Goal: Information Seeking & Learning: Learn about a topic

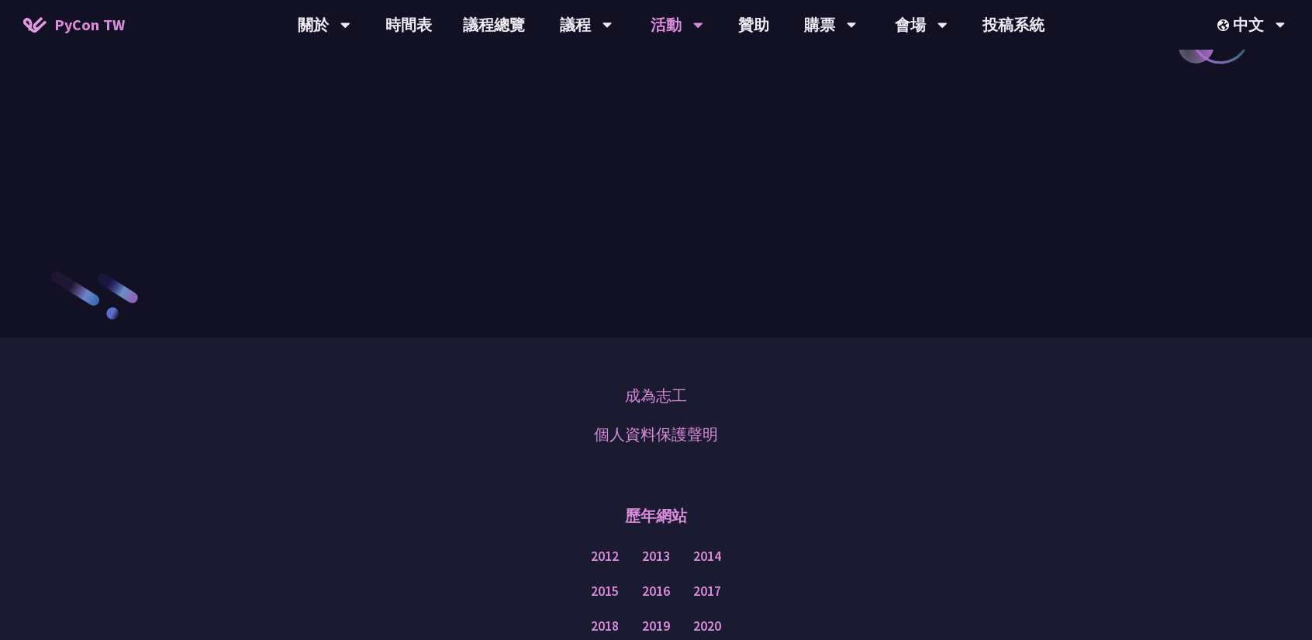
scroll to position [1262, 0]
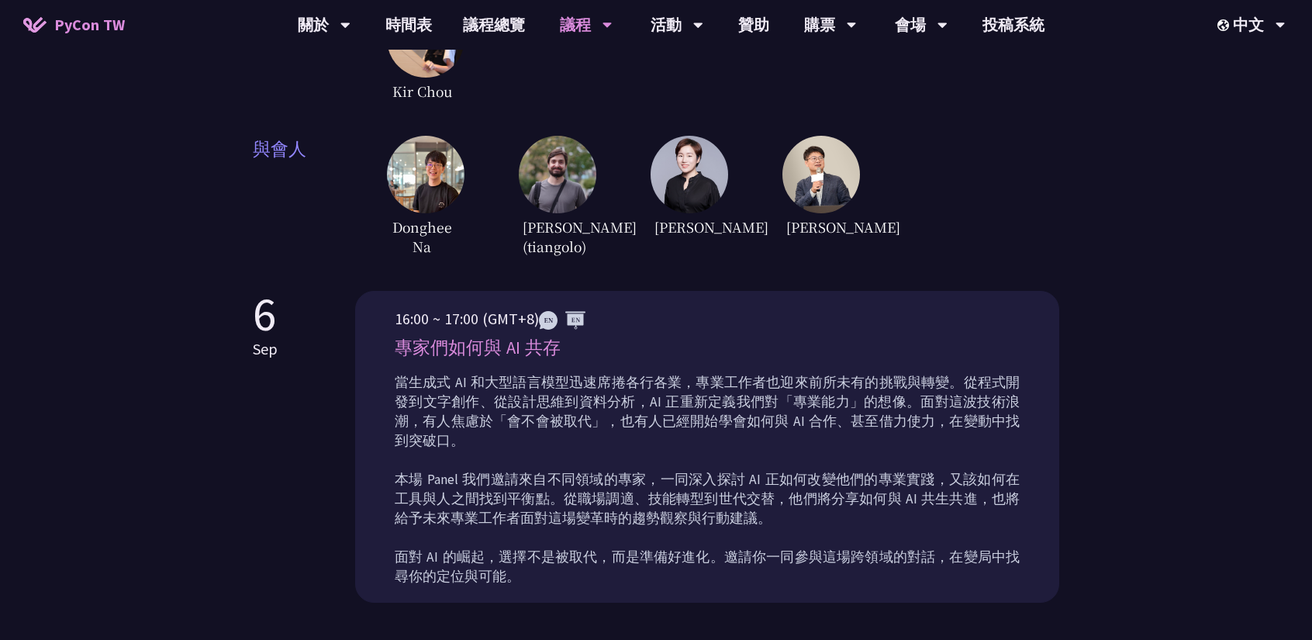
scroll to position [1058, 0]
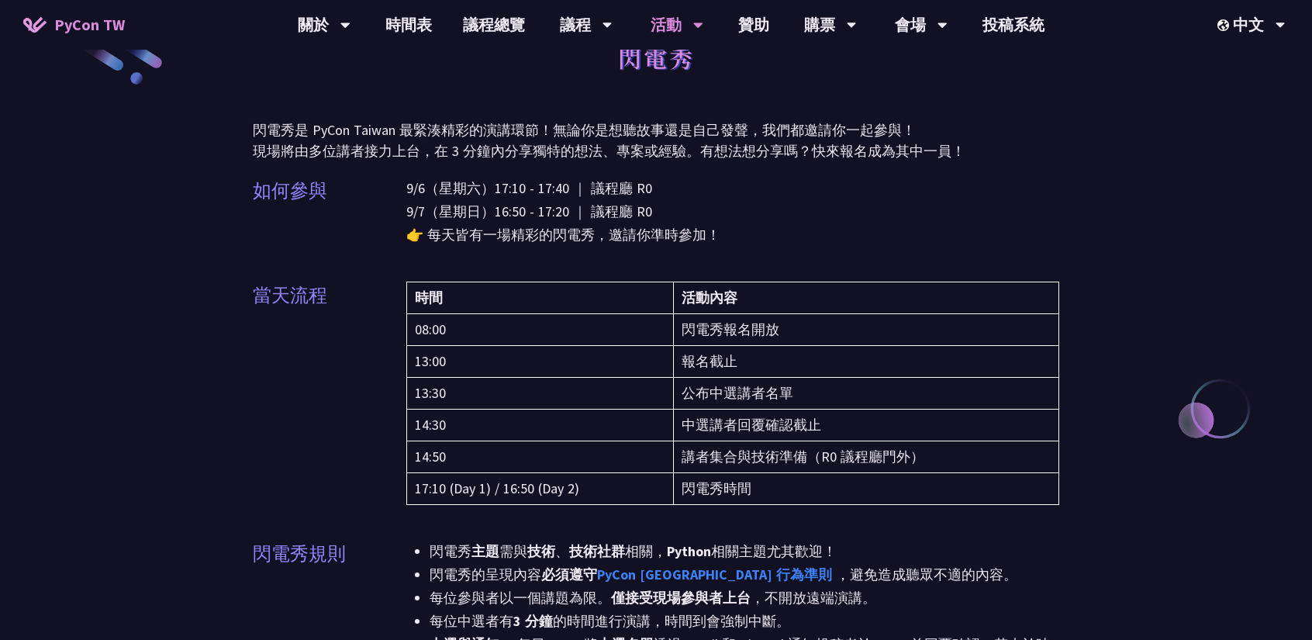
scroll to position [78, 0]
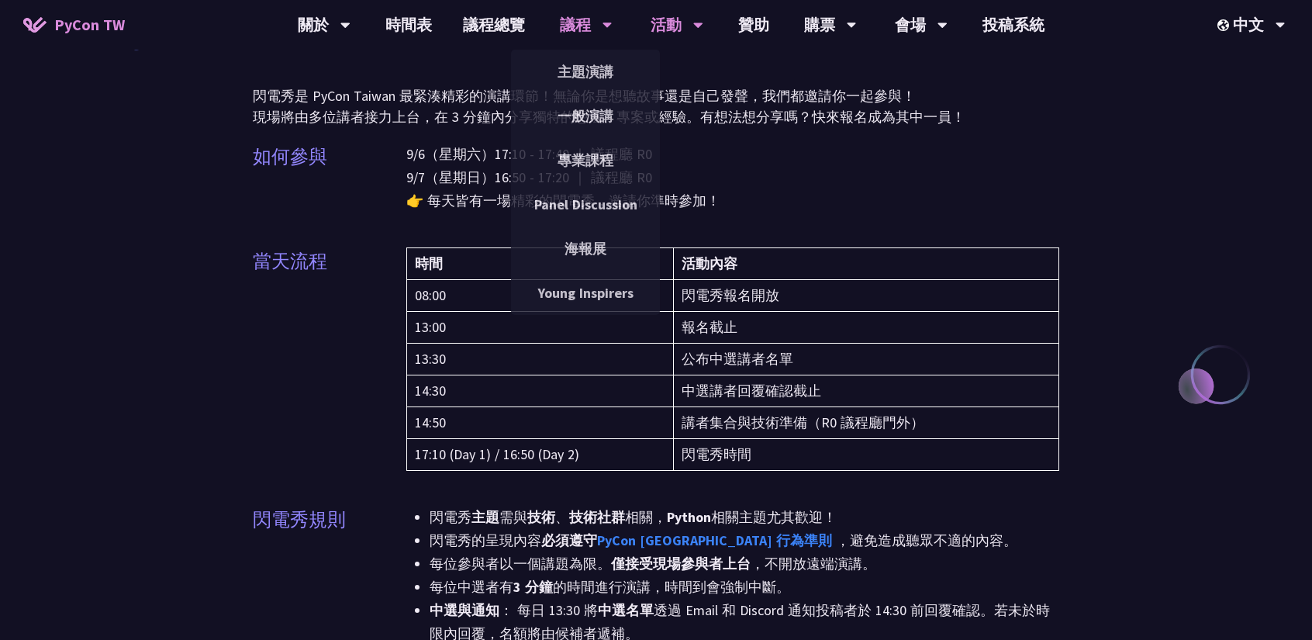
click at [589, 27] on div "議程" at bounding box center [586, 25] width 53 height 50
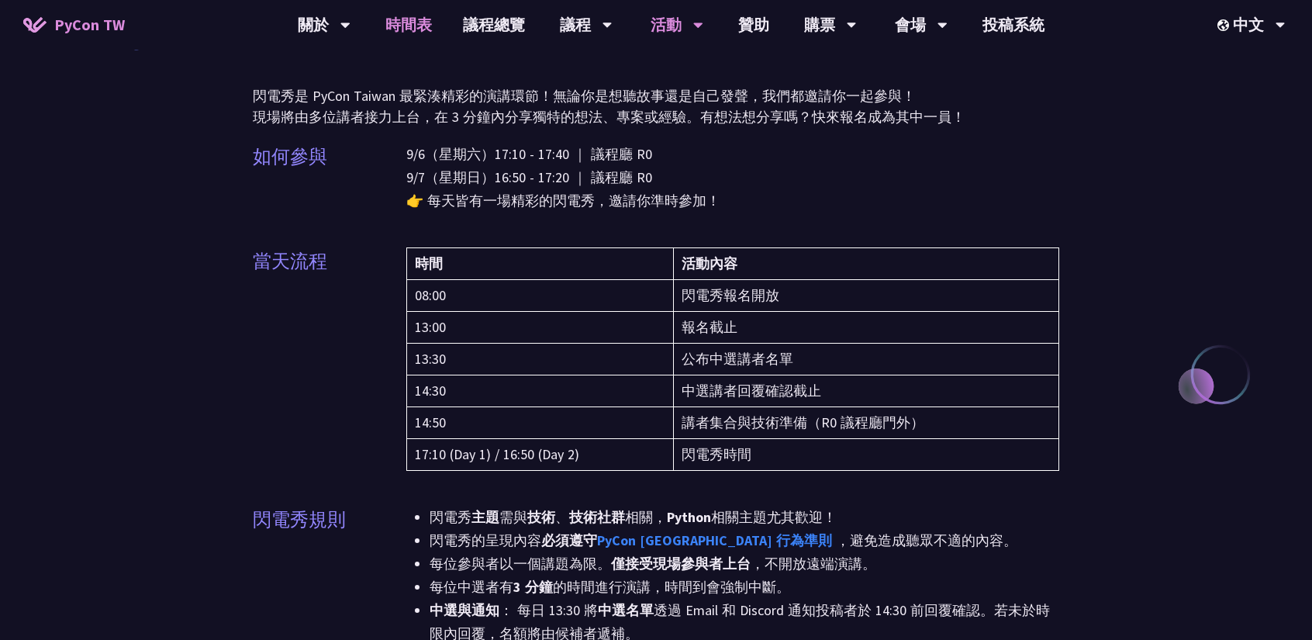
click at [402, 30] on link "時間表" at bounding box center [409, 25] width 78 height 50
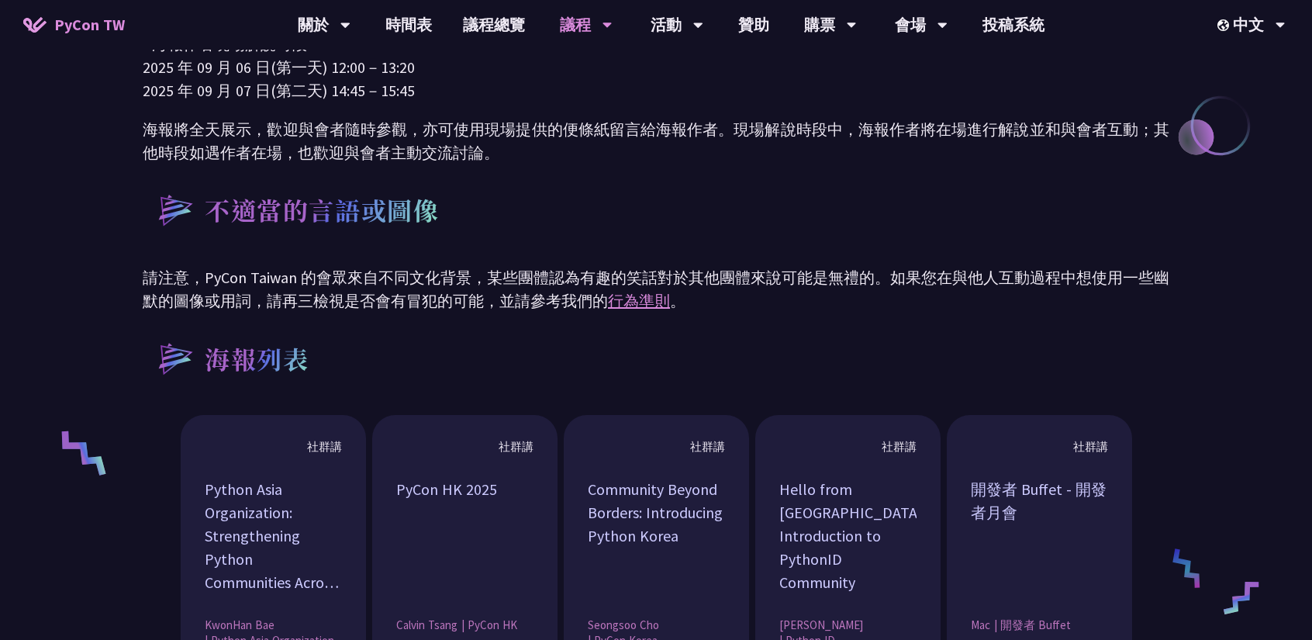
scroll to position [647, 0]
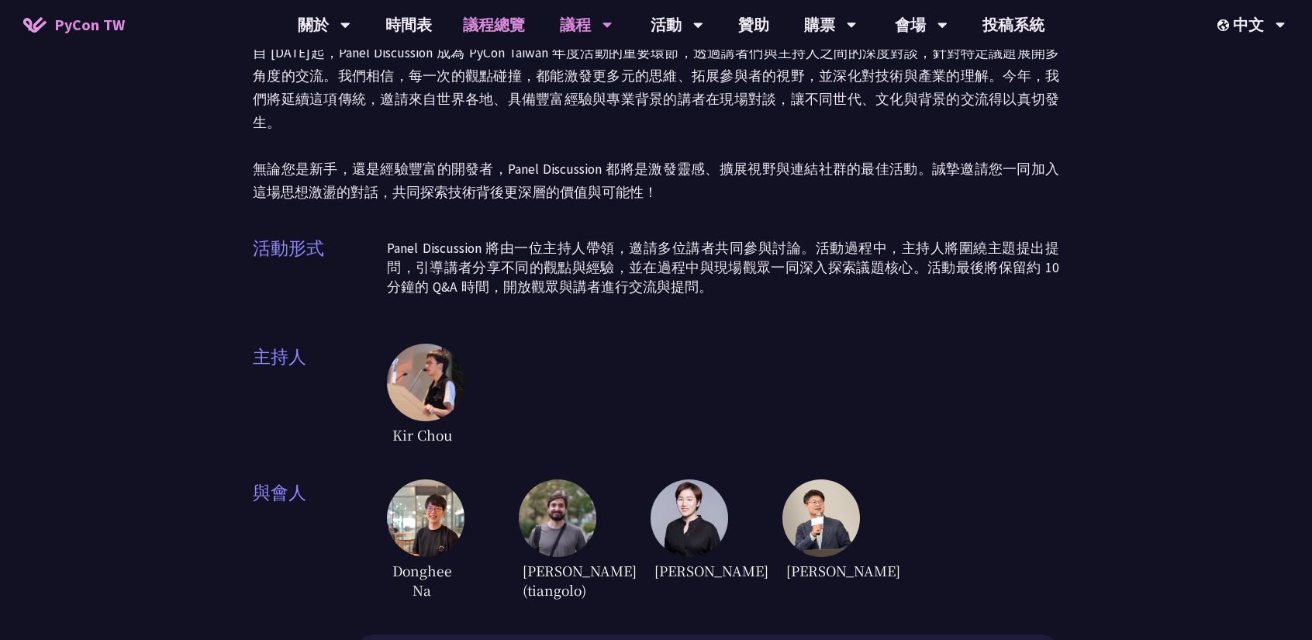
scroll to position [78, 0]
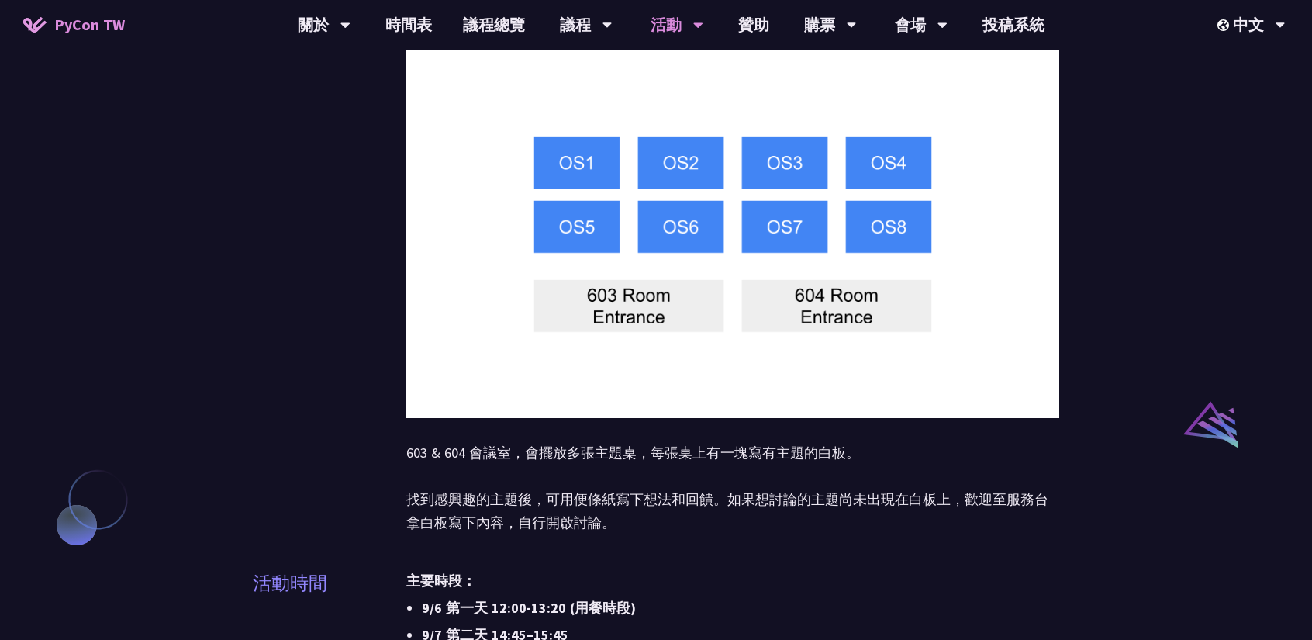
scroll to position [1241, 0]
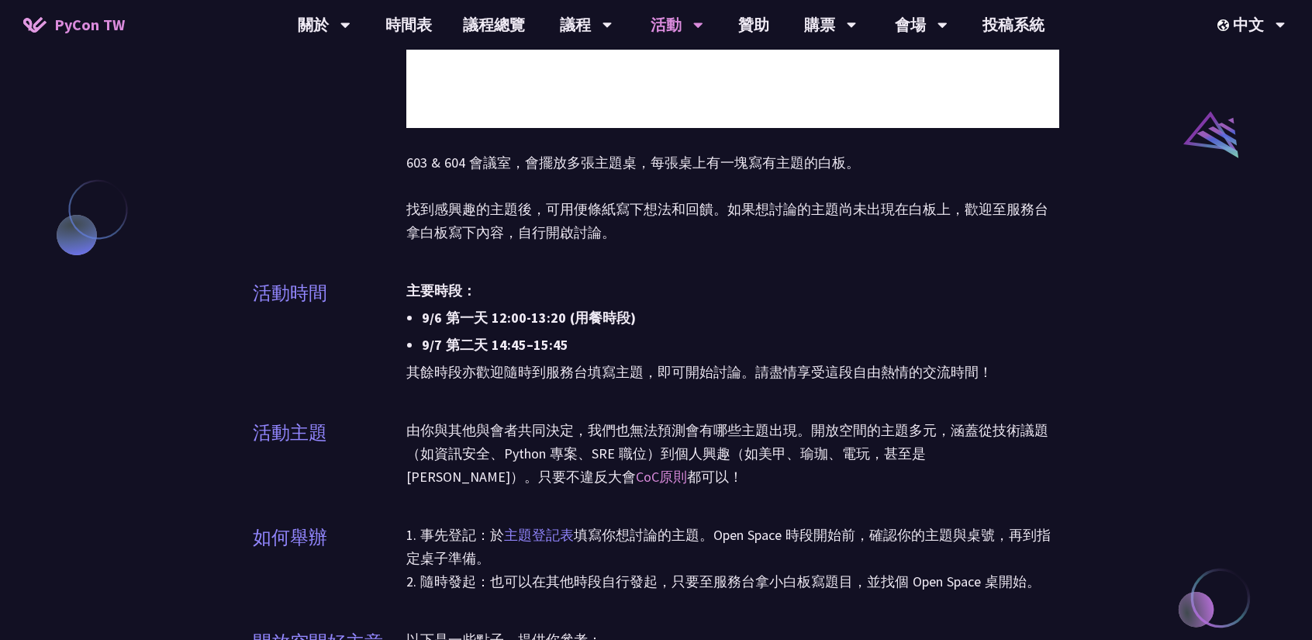
click at [554, 526] on link "主題登記表" at bounding box center [539, 535] width 70 height 18
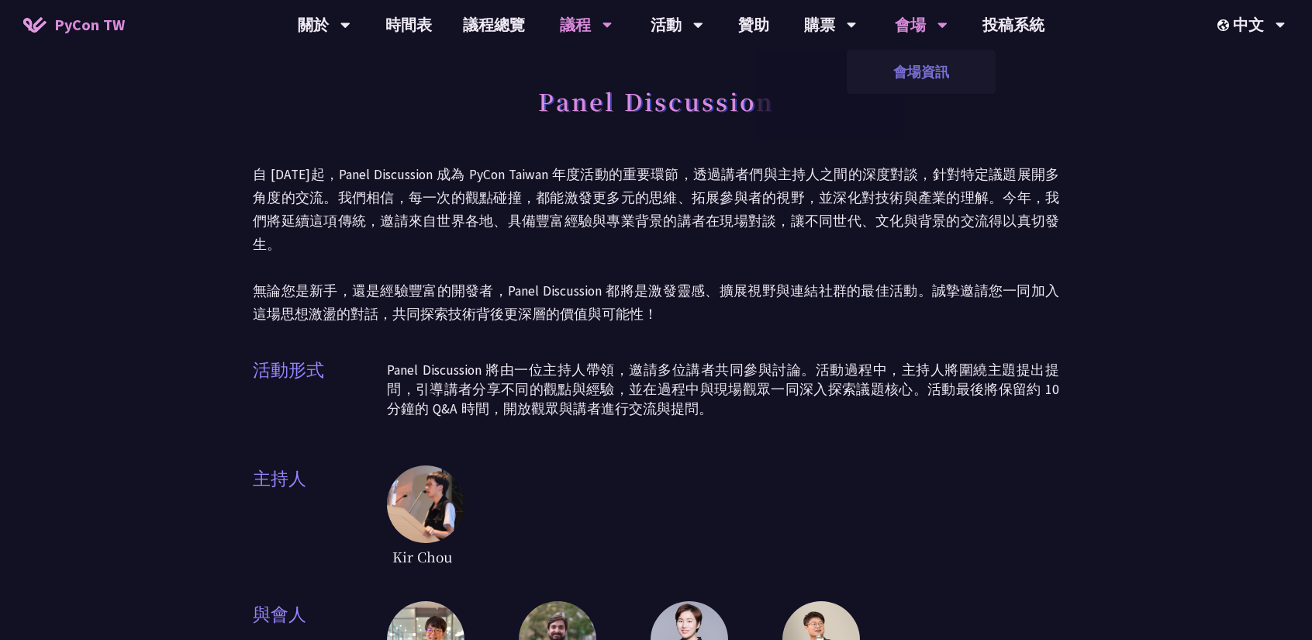
click at [917, 58] on link "會場資訊" at bounding box center [921, 72] width 149 height 36
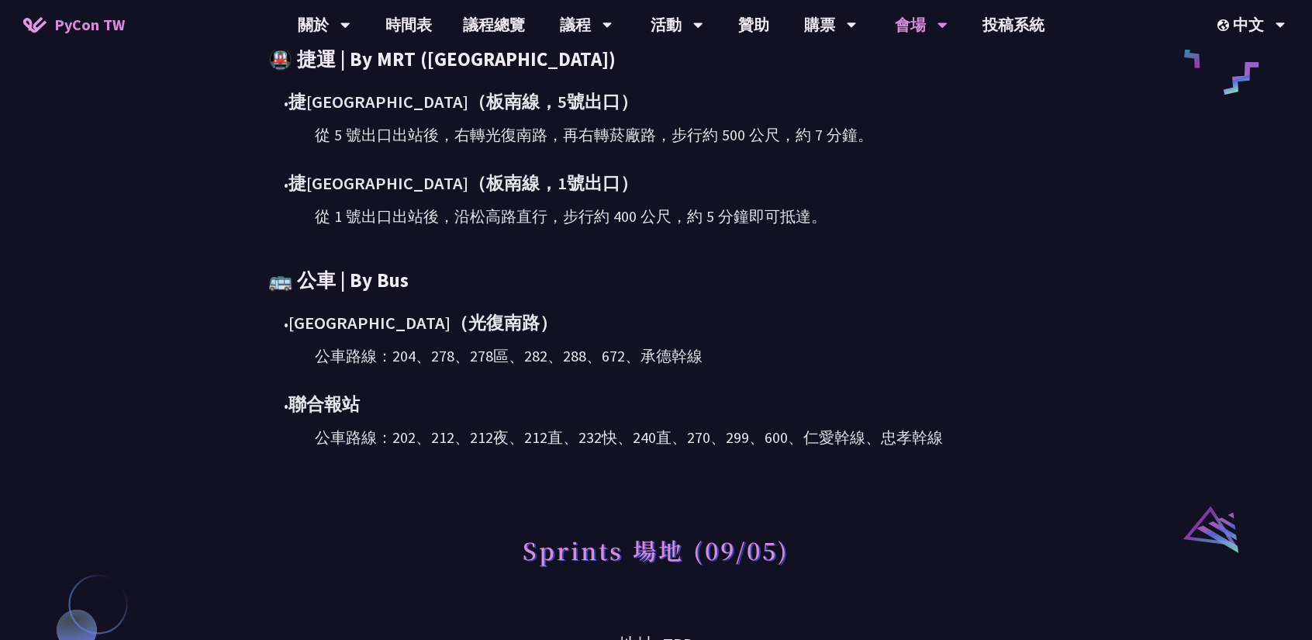
scroll to position [775, 0]
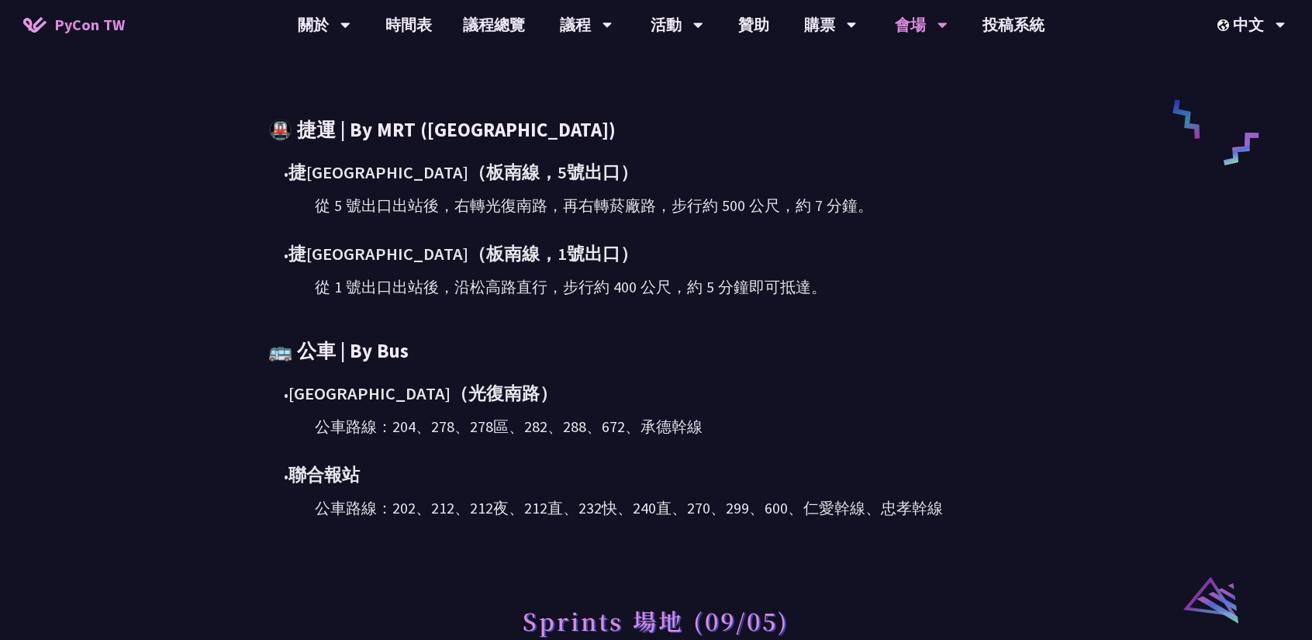
drag, startPoint x: 302, startPoint y: 128, endPoint x: 1048, endPoint y: 519, distance: 842.1
click at [1048, 519] on div "🚇 捷運 | By MRT (Taipei Metro) • 捷運國父紀念館站（板南線，5號出口） 從 5 號出口出站後，右轉光復南路，再右轉菸廠路，步行約 …" at bounding box center [656, 317] width 806 height 403
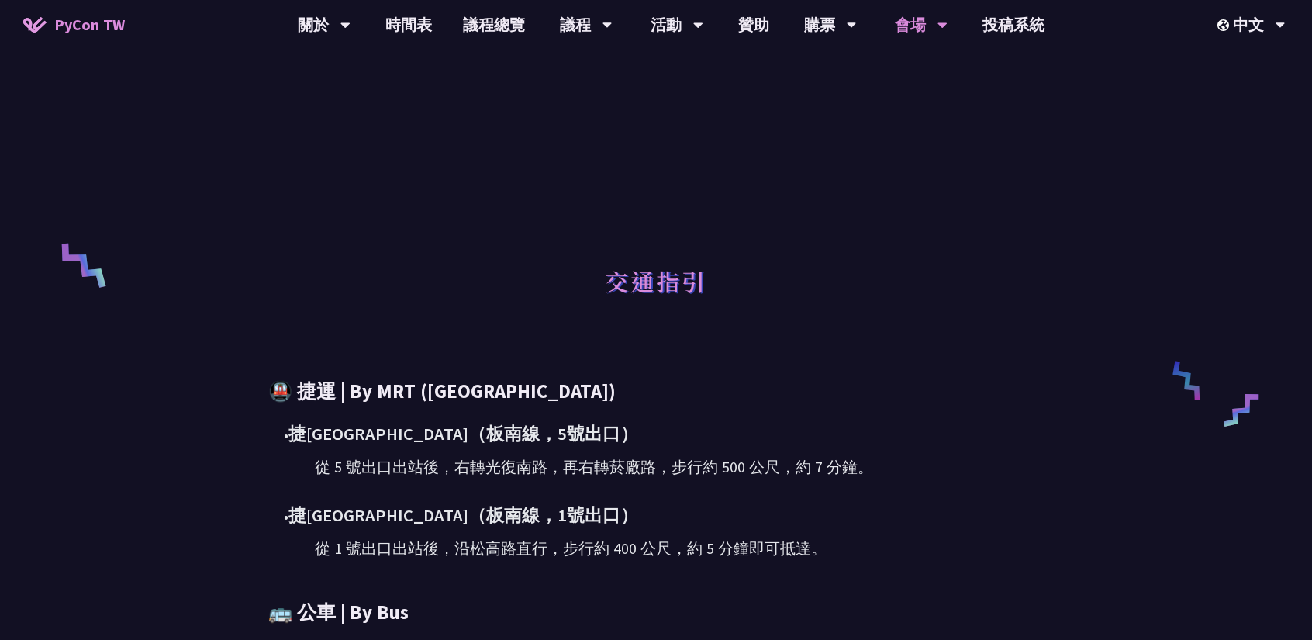
scroll to position [310, 0]
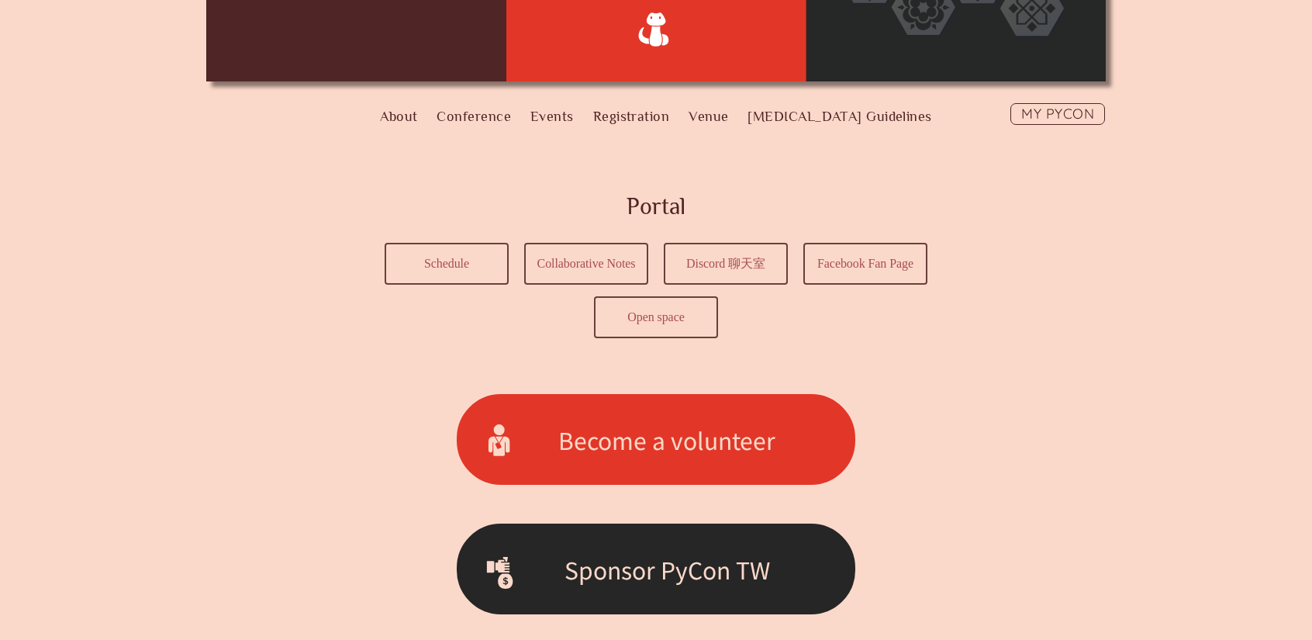
scroll to position [310, 0]
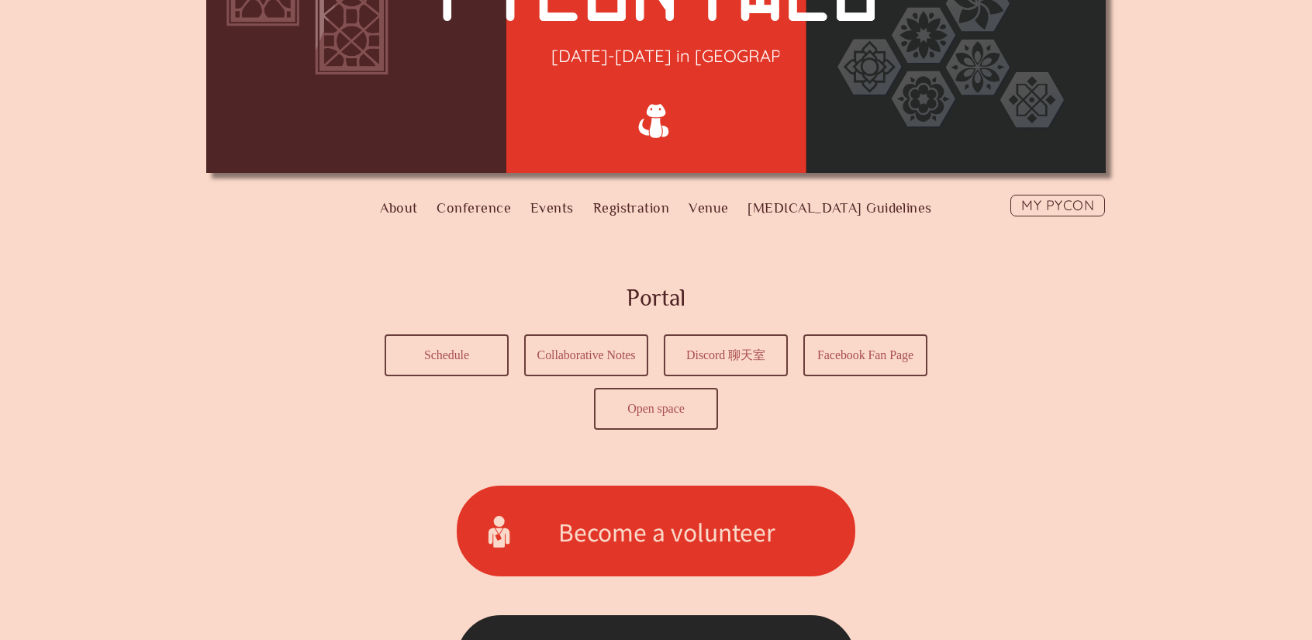
drag, startPoint x: 826, startPoint y: 333, endPoint x: 773, endPoint y: 300, distance: 62.0
click at [773, 300] on h2 "Portal" at bounding box center [656, 298] width 558 height 35
drag, startPoint x: 585, startPoint y: 289, endPoint x: 723, endPoint y: 316, distance: 139.8
click at [723, 316] on article "Portal Schedule Collaborative Notes Discord 聊天室 Facebook Fan Page Open space" at bounding box center [656, 346] width 558 height 131
click at [935, 404] on section "Portal Schedule Collaborative Notes Discord 聊天室 Facebook Fan Page Open space" at bounding box center [656, 360] width 620 height 227
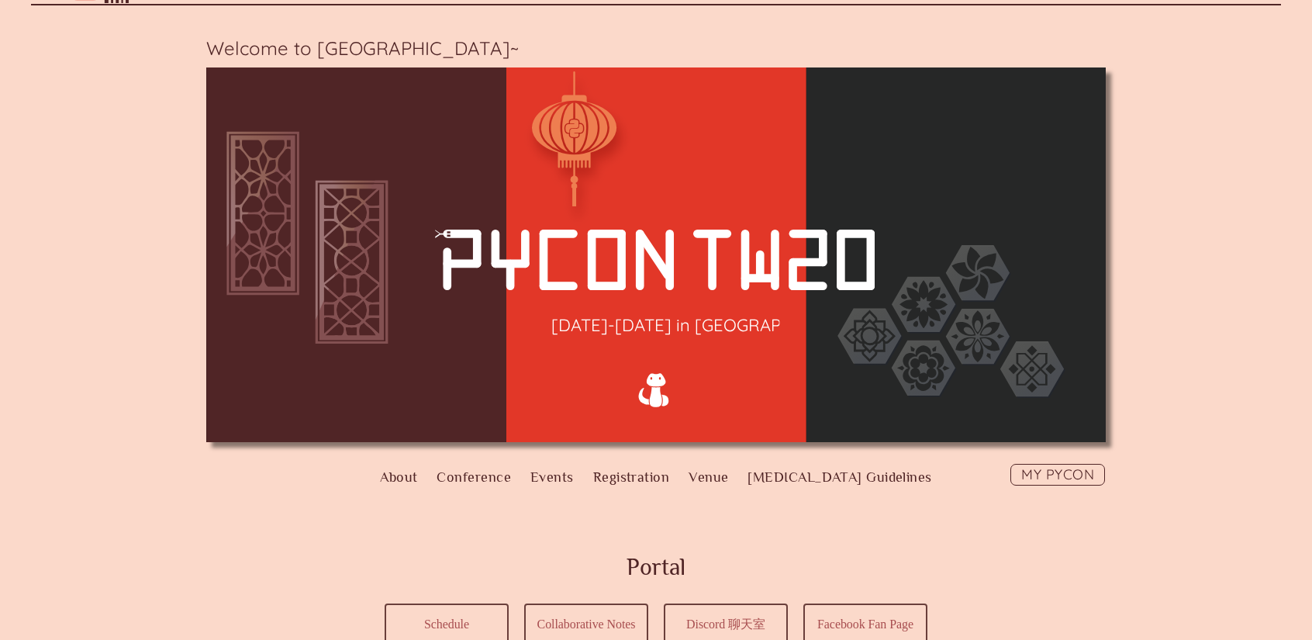
scroll to position [0, 0]
